Goal: Subscribe to service/newsletter

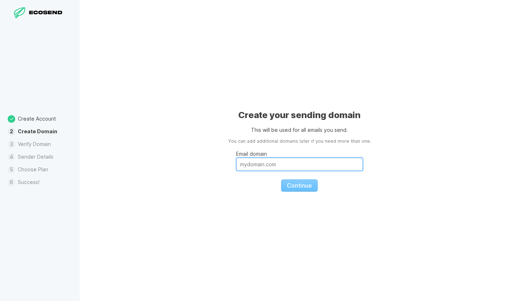
click at [316, 165] on input "Email domain" at bounding box center [299, 164] width 127 height 13
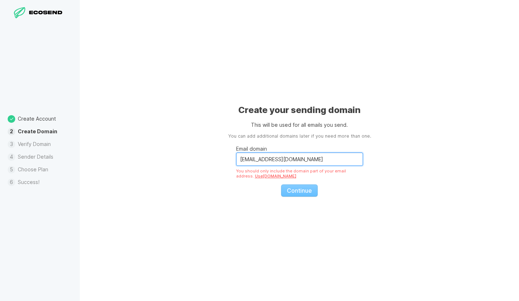
drag, startPoint x: 253, startPoint y: 159, endPoint x: 220, endPoint y: 158, distance: 33.0
click at [220, 158] on div "Create your sending domain This will be used for all emails you send. You can a…" at bounding box center [299, 150] width 439 height 301
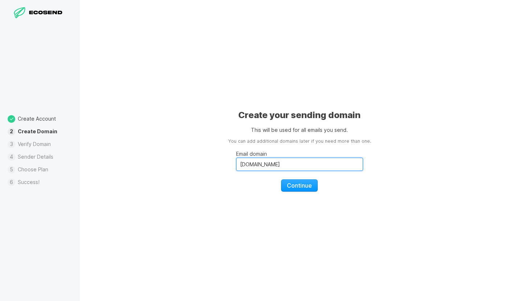
type input "[DOMAIN_NAME]"
click at [220, 158] on div "Create your sending domain This will be used for all emails you send. You can a…" at bounding box center [299, 150] width 439 height 301
click at [310, 185] on span "Continue" at bounding box center [299, 185] width 25 height 7
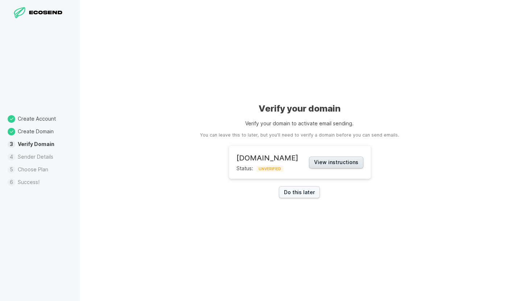
click at [341, 165] on button "View instructions" at bounding box center [336, 163] width 54 height 12
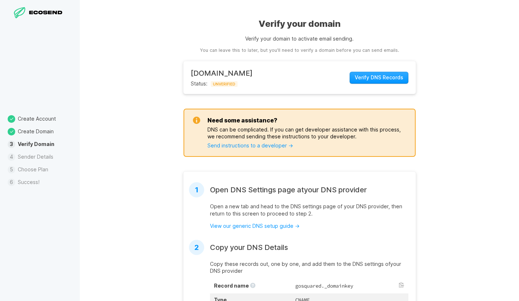
scroll to position [159, 0]
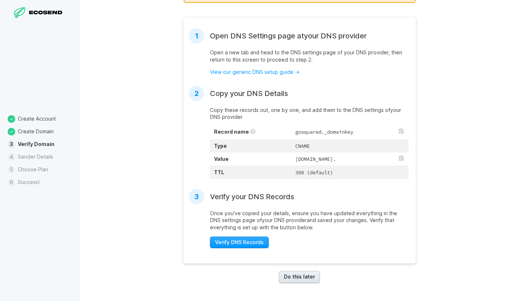
click at [297, 277] on link "Do this later" at bounding box center [299, 277] width 41 height 12
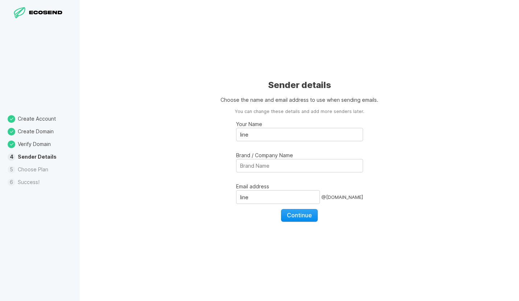
click at [295, 213] on span "Continue" at bounding box center [299, 215] width 25 height 7
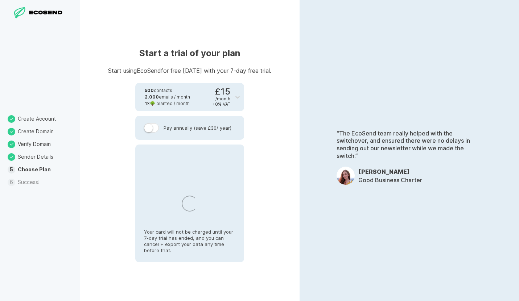
select select "DK"
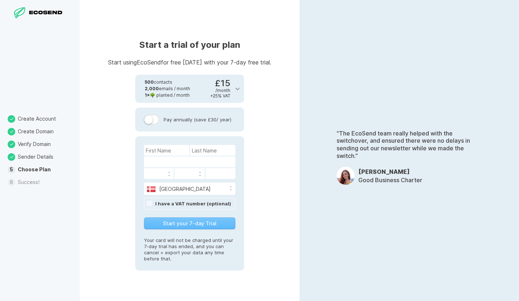
click at [237, 88] on icon at bounding box center [237, 88] width 7 height 7
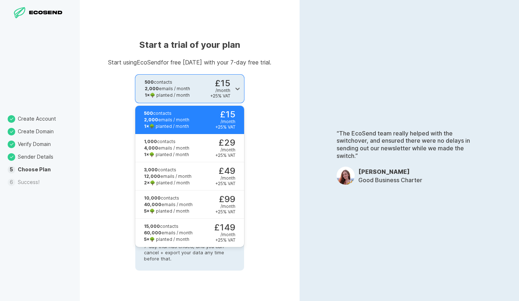
click at [269, 77] on div "Start a trial of your plan Start using EcoSend for free [DATE] with your 7-day …" at bounding box center [190, 150] width 220 height 301
